Goal: Task Accomplishment & Management: Complete application form

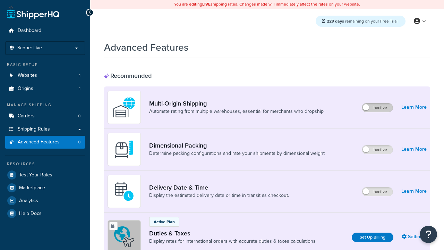
click at [378, 108] on label "Inactive" at bounding box center [377, 107] width 31 height 8
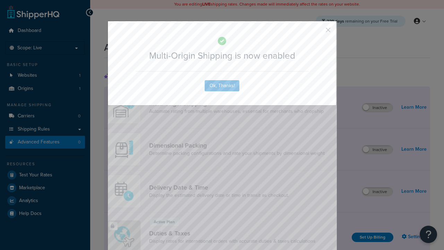
click at [318, 32] on button "button" at bounding box center [318, 33] width 2 height 2
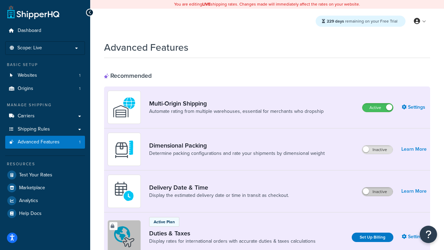
click at [378, 192] on label "Inactive" at bounding box center [377, 191] width 31 height 8
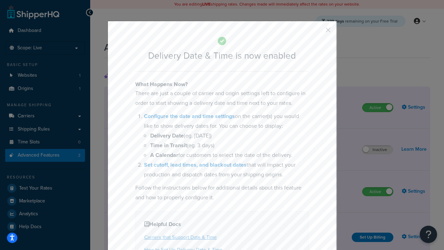
click at [318, 32] on button "button" at bounding box center [318, 33] width 2 height 2
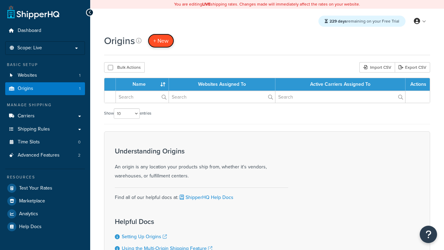
click at [161, 41] on span "+ New" at bounding box center [160, 41] width 15 height 8
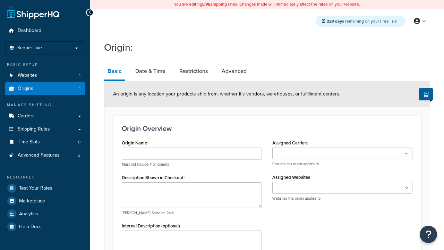
click at [115, 72] on link "Basic" at bounding box center [114, 72] width 21 height 18
click at [150, 71] on link "Date & Time" at bounding box center [150, 71] width 37 height 17
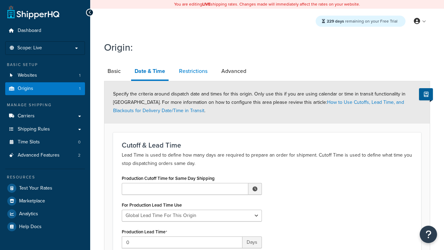
click at [193, 71] on link "Restrictions" at bounding box center [193, 71] width 35 height 17
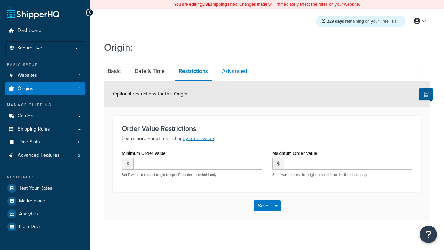
click at [235, 71] on link "Advanced" at bounding box center [235, 71] width 32 height 17
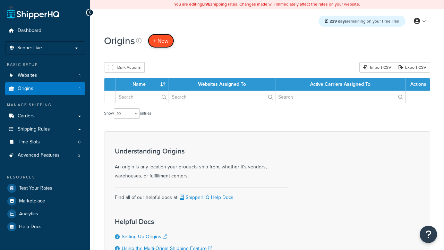
click at [161, 41] on span "+ New" at bounding box center [160, 41] width 15 height 8
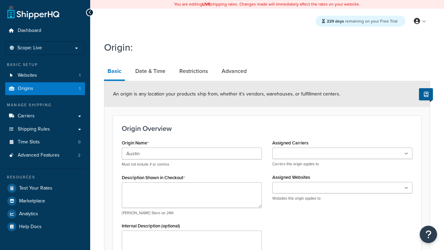
type input "Austin"
type textarea "Austin"
type input "Test Street"
type input "Austin"
select select "43"
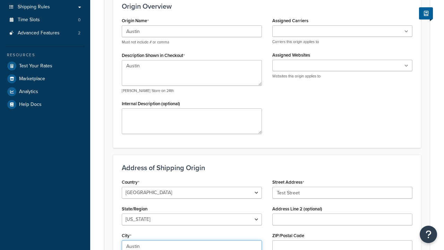
type input "Austin"
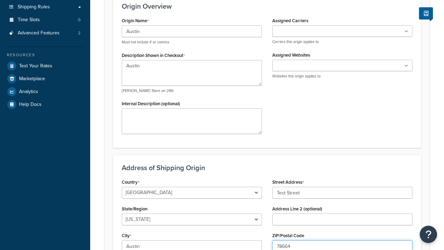
type input "78664"
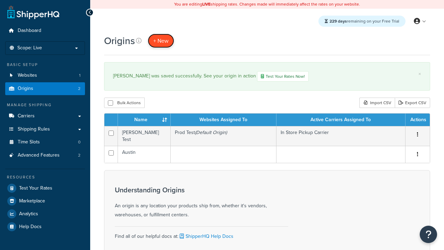
click at [161, 41] on span "+ New" at bounding box center [160, 41] width 15 height 8
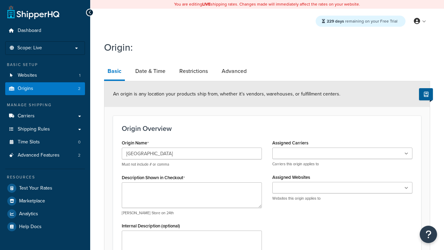
type input "[GEOGRAPHIC_DATA]"
type textarea "[GEOGRAPHIC_DATA]"
type input "Test Street"
type input "Austin"
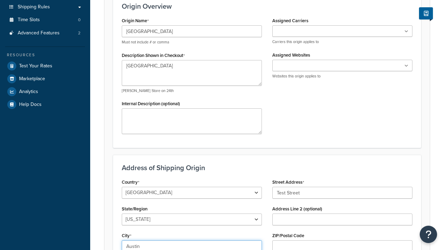
select select "43"
type input "Austin"
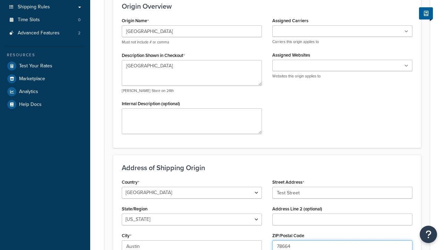
type input "78664"
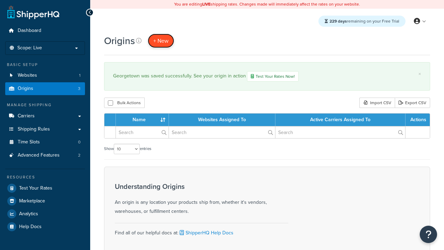
click at [161, 41] on span "+ New" at bounding box center [160, 41] width 15 height 8
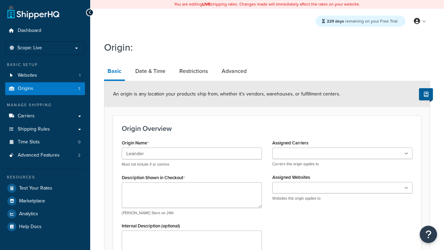
type input "Leander"
type textarea "Leander"
type input "Test Street"
type input "Austin"
select select "43"
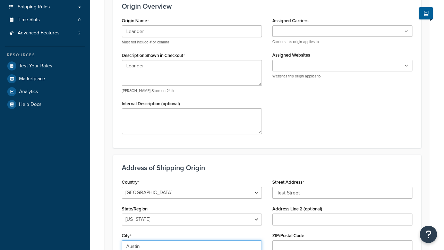
type input "Austin"
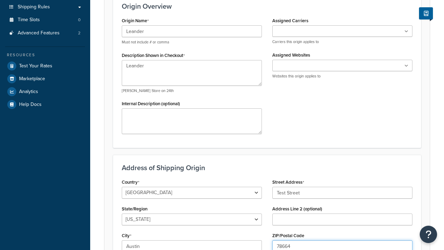
type input "78664"
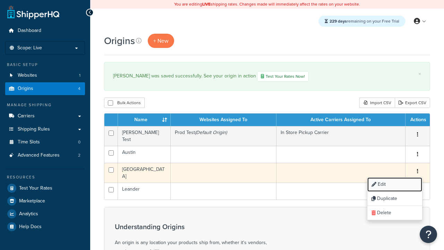
click at [395, 182] on link "Edit" at bounding box center [395, 184] width 55 height 14
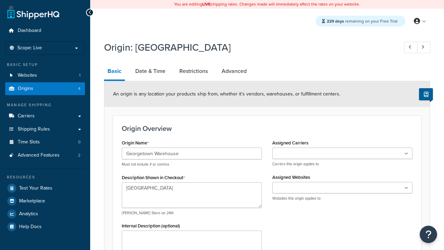
select select "43"
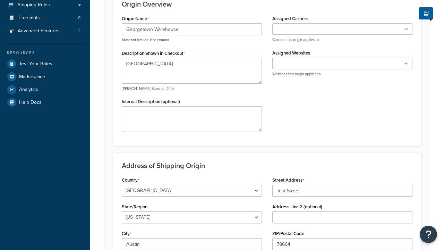
type input "Georgetown Warehouse"
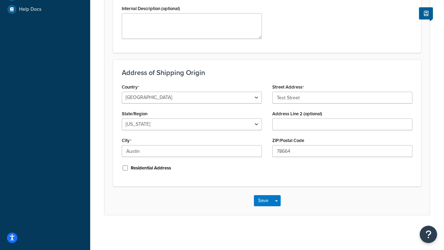
scroll to position [0, 0]
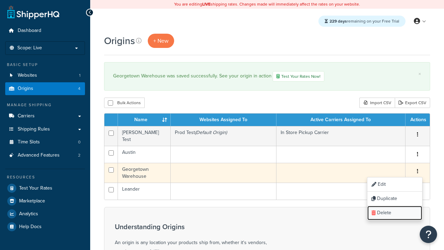
click at [395, 211] on link "Delete" at bounding box center [395, 213] width 55 height 14
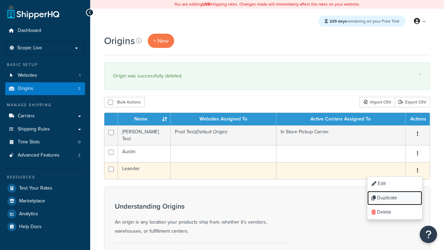
click at [395, 195] on link "Duplicate" at bounding box center [395, 198] width 55 height 14
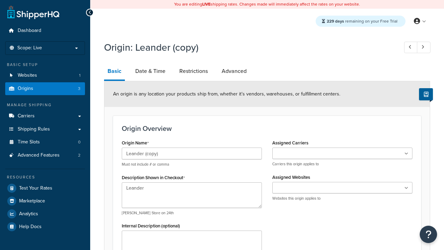
select select "43"
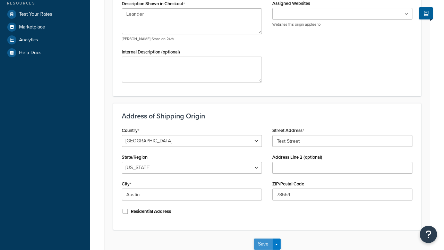
click at [263, 244] on button "Save" at bounding box center [263, 243] width 19 height 11
